Goal: Navigation & Orientation: Find specific page/section

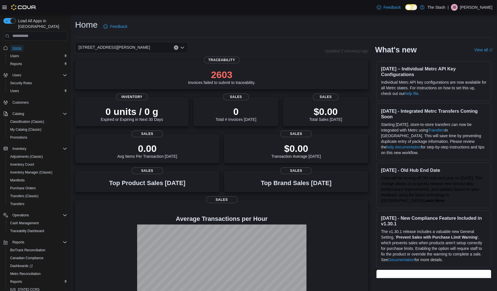
click at [19, 46] on span "Home" at bounding box center [16, 48] width 9 height 5
